Goal: Navigation & Orientation: Go to known website

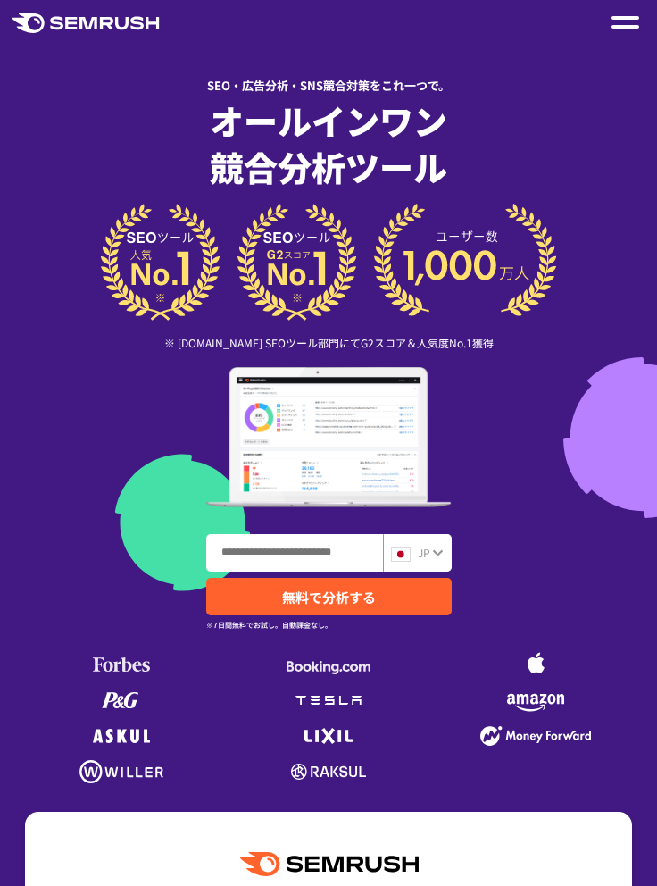
click at [409, 553] on img at bounding box center [401, 554] width 20 height 14
click at [406, 559] on img at bounding box center [401, 554] width 20 height 14
click at [440, 555] on icon at bounding box center [438, 553] width 12 height 14
click at [436, 559] on icon at bounding box center [438, 553] width 12 height 14
click at [400, 555] on img at bounding box center [401, 554] width 20 height 14
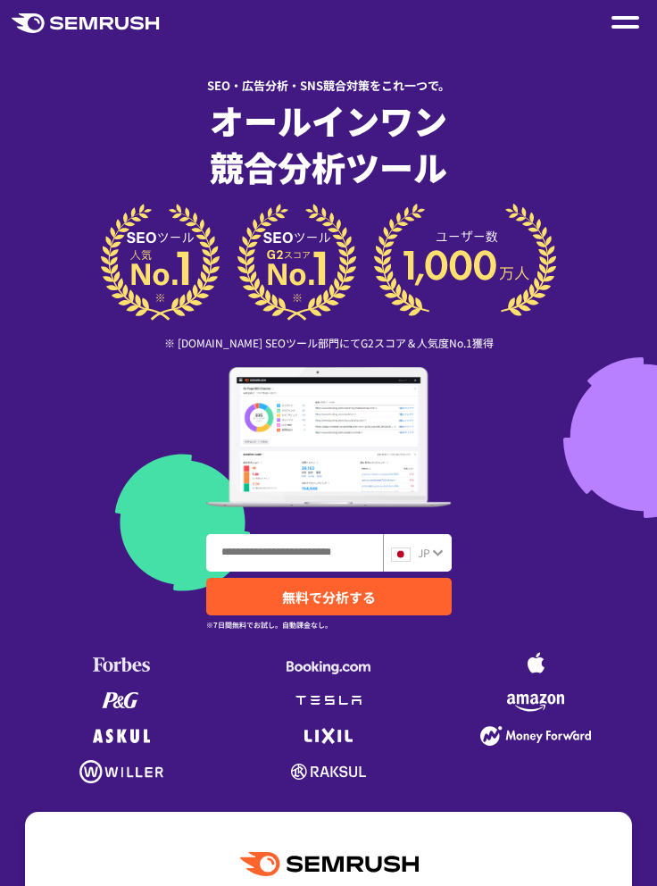
click at [410, 556] on img at bounding box center [401, 554] width 20 height 14
click at [409, 558] on img at bounding box center [401, 554] width 20 height 14
click at [421, 557] on span "JP" at bounding box center [424, 552] width 13 height 15
click at [422, 551] on span "JP" at bounding box center [424, 552] width 13 height 15
click at [421, 552] on span "JP" at bounding box center [424, 552] width 13 height 15
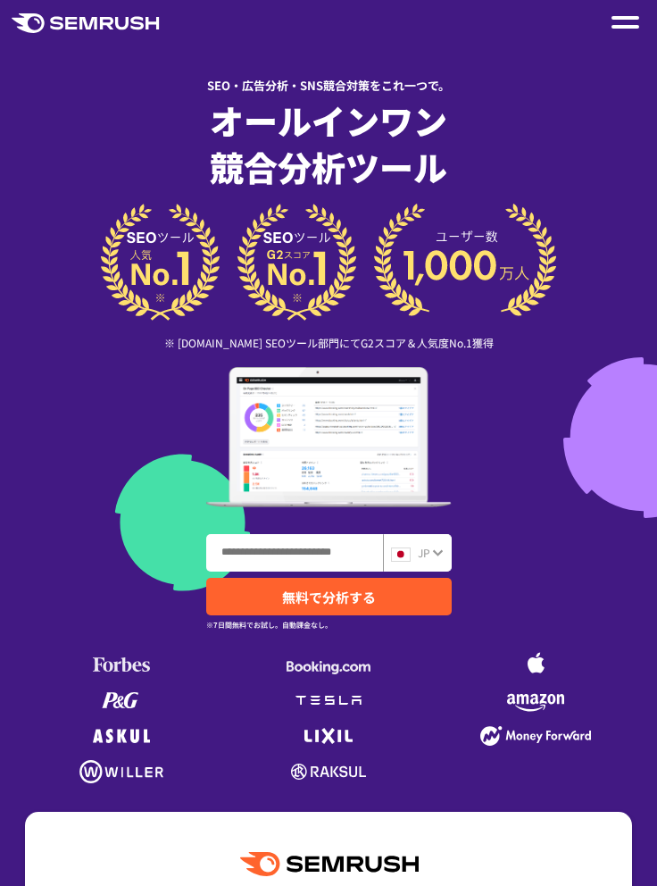
click at [427, 541] on div "JP" at bounding box center [417, 553] width 69 height 38
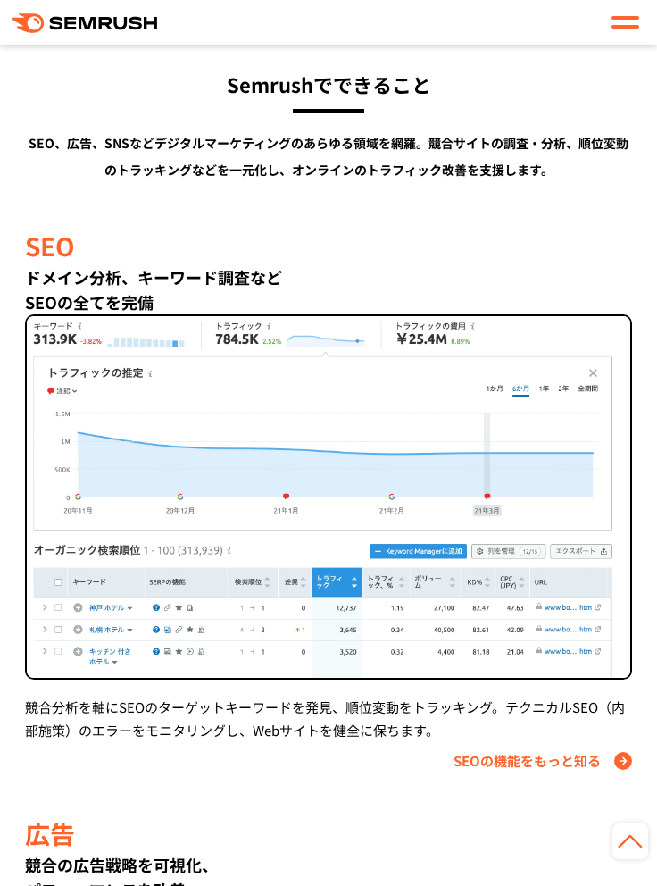
scroll to position [864, 0]
